Goal: Navigation & Orientation: Find specific page/section

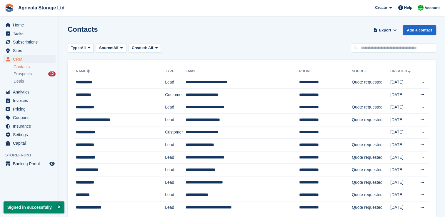
click at [261, 44] on div "Type: All All Lead Customer Source: All All Storefront Backoffice Pre-Opening i…" at bounding box center [252, 48] width 369 height 10
click at [24, 44] on span "Subscriptions" at bounding box center [30, 42] width 35 height 8
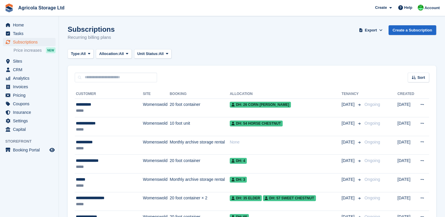
click at [284, 52] on div "Type: All All Upcoming Previous Active Ending Allocation: All All Allocated Una…" at bounding box center [252, 54] width 369 height 10
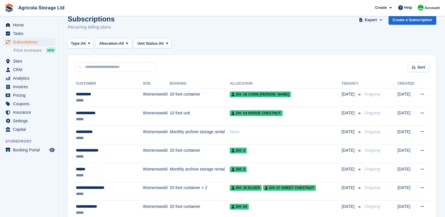
scroll to position [12, 0]
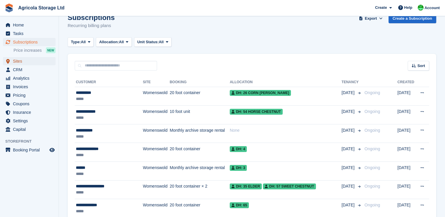
click at [22, 60] on span "Sites" at bounding box center [30, 61] width 35 height 8
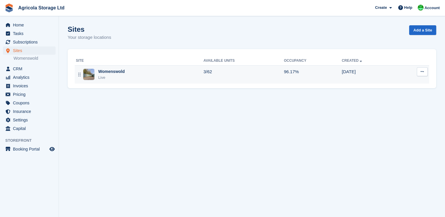
click at [116, 74] on div "Womenswold" at bounding box center [111, 72] width 26 height 6
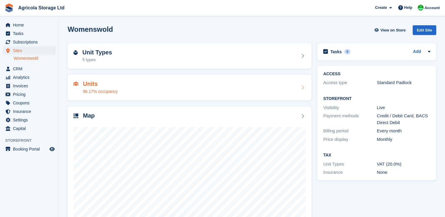
scroll to position [34, 0]
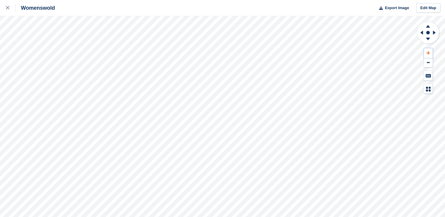
click at [424, 53] on button at bounding box center [428, 53] width 9 height 10
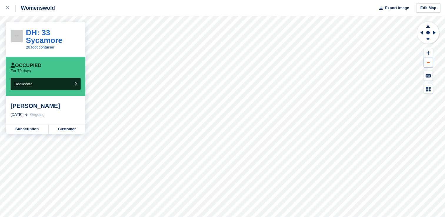
click at [429, 62] on icon at bounding box center [428, 62] width 3 height 1
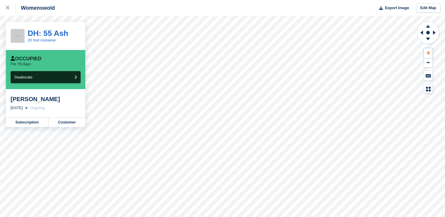
click at [430, 51] on button at bounding box center [428, 53] width 9 height 10
